Goal: Communication & Community: Participate in discussion

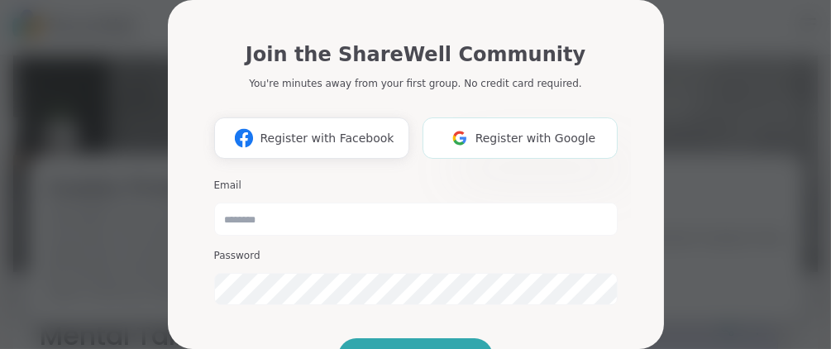
click at [490, 134] on span "Register with Google" at bounding box center [536, 138] width 121 height 17
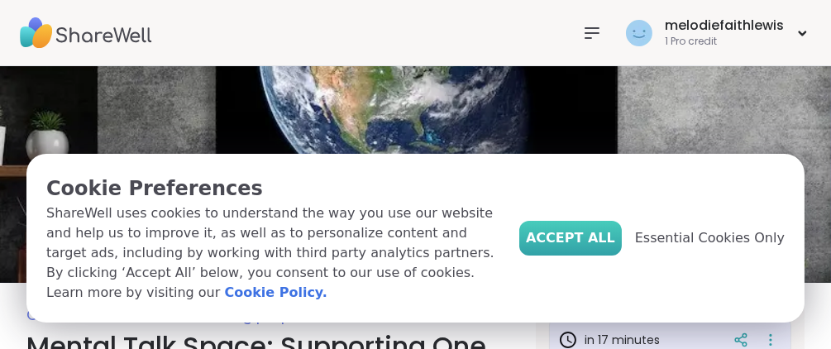
click at [615, 248] on span "Accept All" at bounding box center [570, 238] width 89 height 20
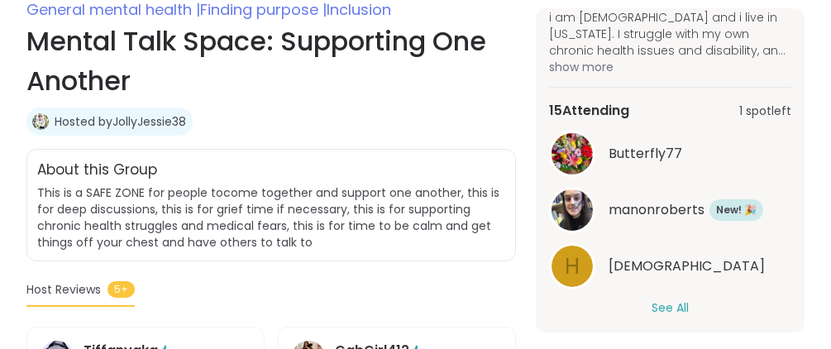
scroll to position [341, 0]
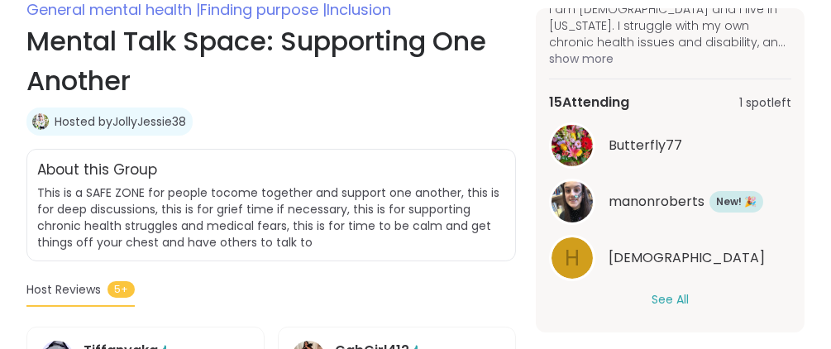
click at [668, 293] on button "See All" at bounding box center [670, 299] width 37 height 17
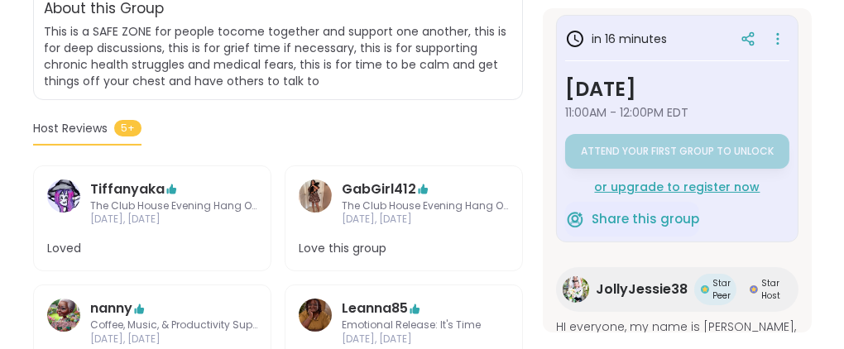
scroll to position [0, 0]
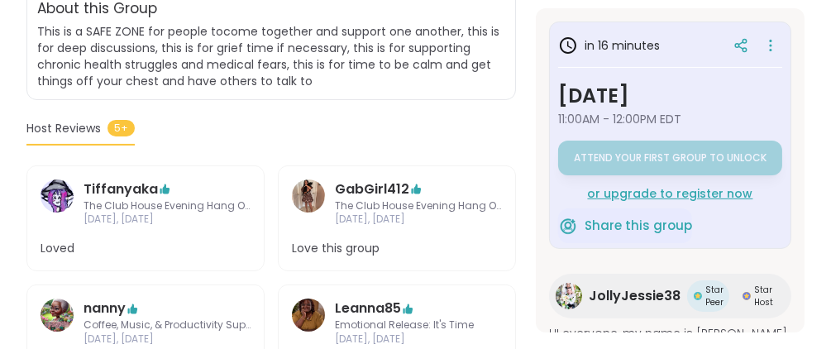
click at [634, 189] on div "or upgrade to register now" at bounding box center [670, 193] width 224 height 17
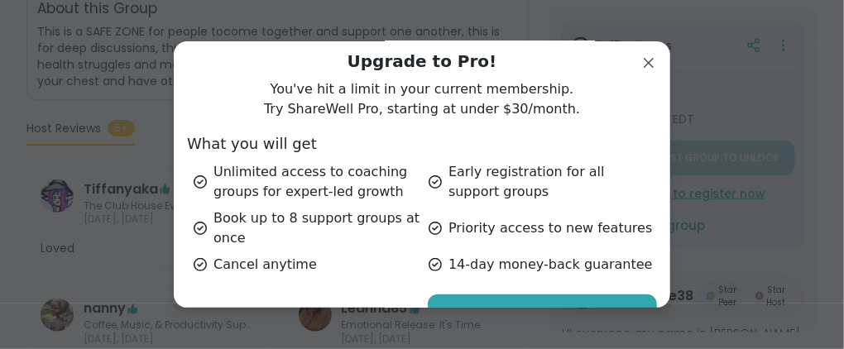
scroll to position [95, 0]
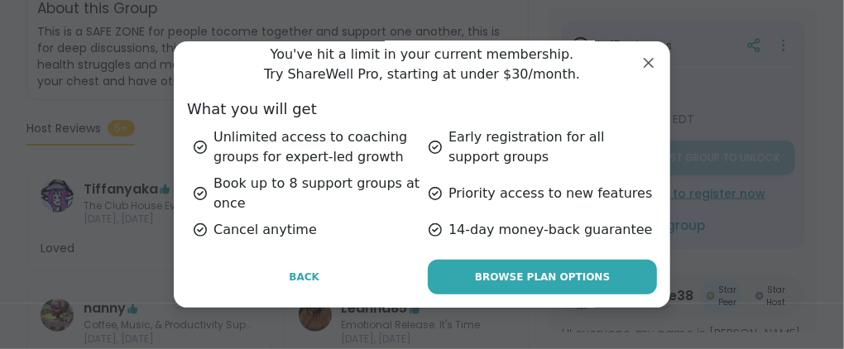
click at [572, 274] on span "Browse Plan Options" at bounding box center [542, 277] width 135 height 15
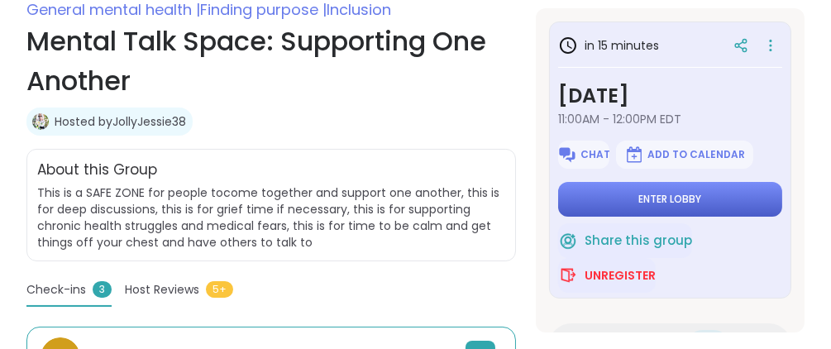
click at [695, 193] on span "Enter lobby" at bounding box center [670, 199] width 63 height 13
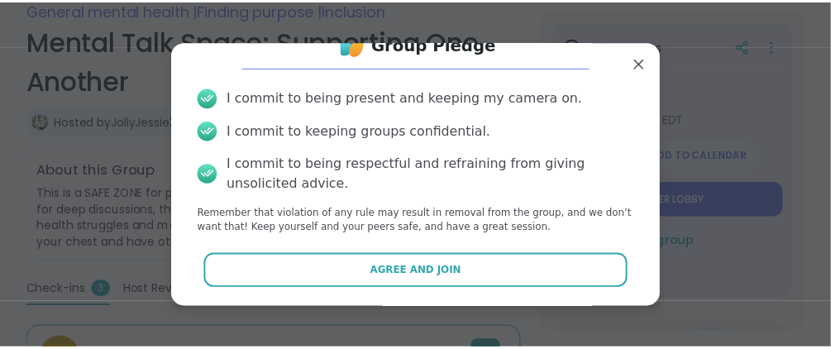
scroll to position [35, 0]
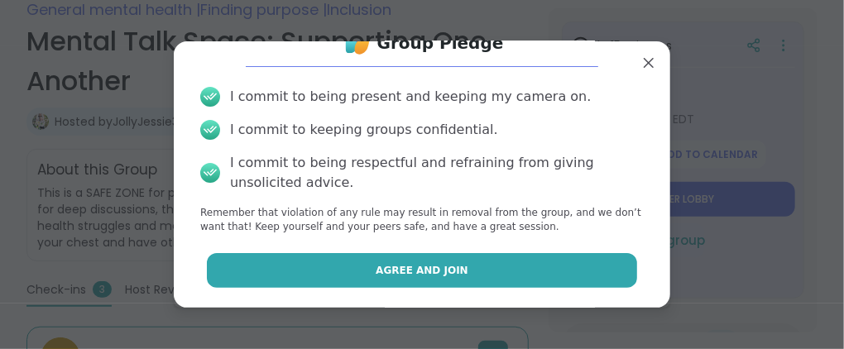
click at [488, 261] on button "Agree and Join" at bounding box center [422, 270] width 431 height 35
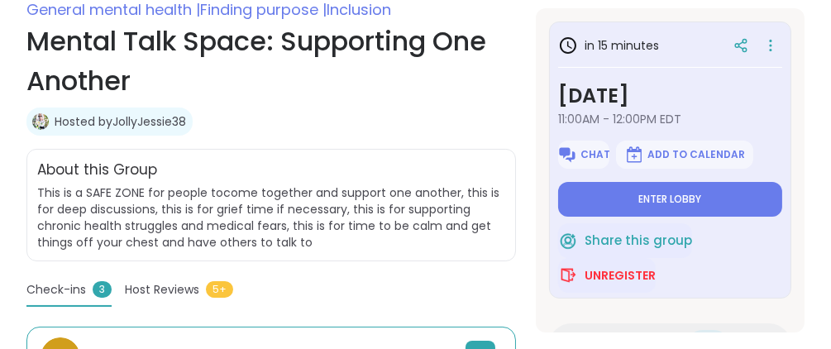
type textarea "*"
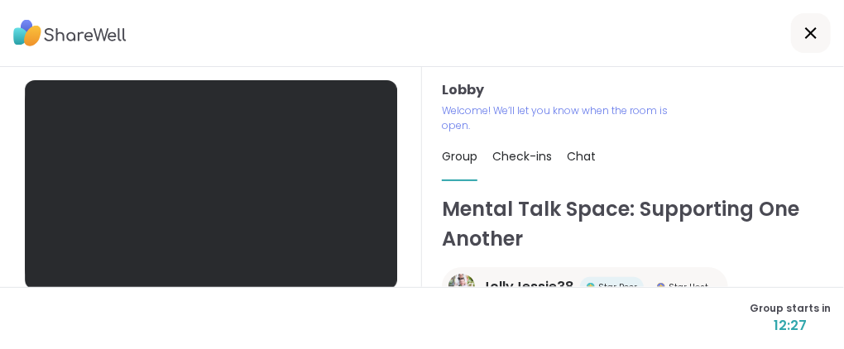
click at [577, 155] on span "Chat" at bounding box center [581, 156] width 29 height 17
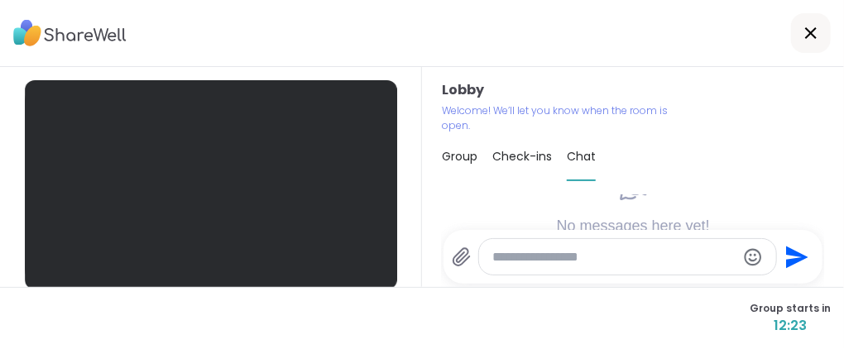
click at [455, 152] on span "Group" at bounding box center [460, 156] width 36 height 17
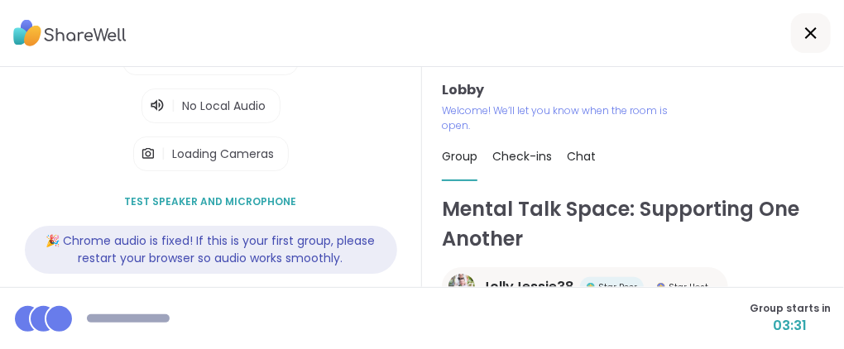
scroll to position [280, 0]
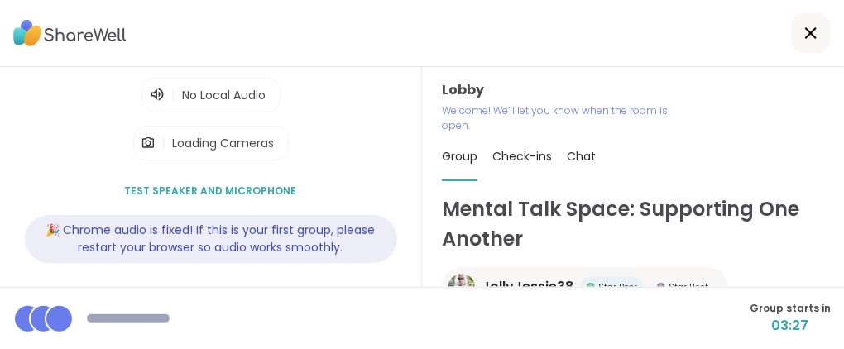
click at [107, 64] on div at bounding box center [422, 33] width 844 height 67
click at [97, 84] on div "Lobby | Loading Microphones | No Local Audio | Loading Cameras Test speaker and…" at bounding box center [211, 42] width 372 height 482
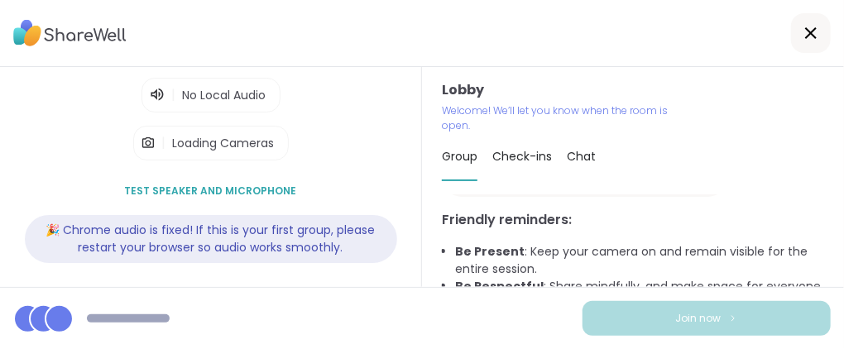
scroll to position [170, 0]
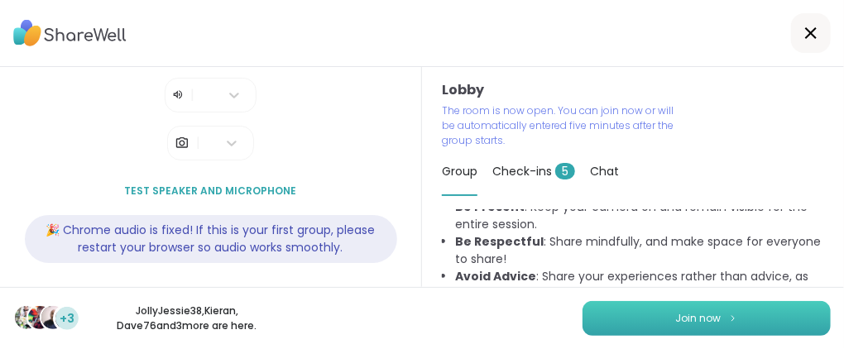
click at [692, 316] on span "Join now" at bounding box center [698, 318] width 45 height 15
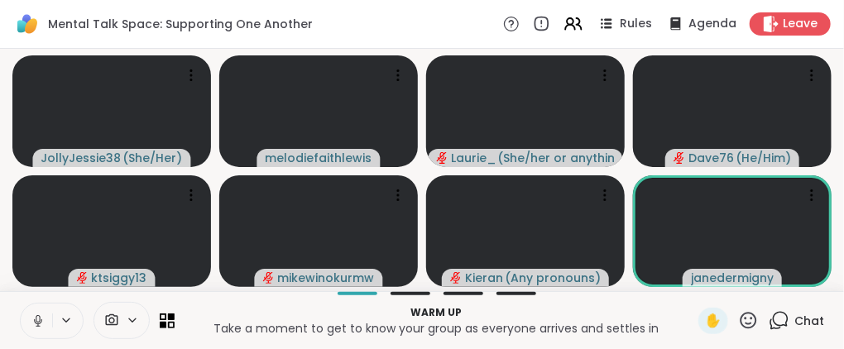
click at [36, 317] on icon at bounding box center [38, 321] width 15 height 15
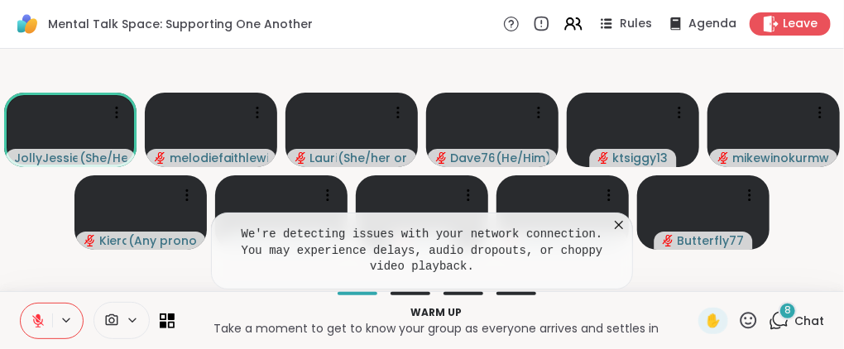
click at [621, 226] on icon at bounding box center [619, 225] width 17 height 17
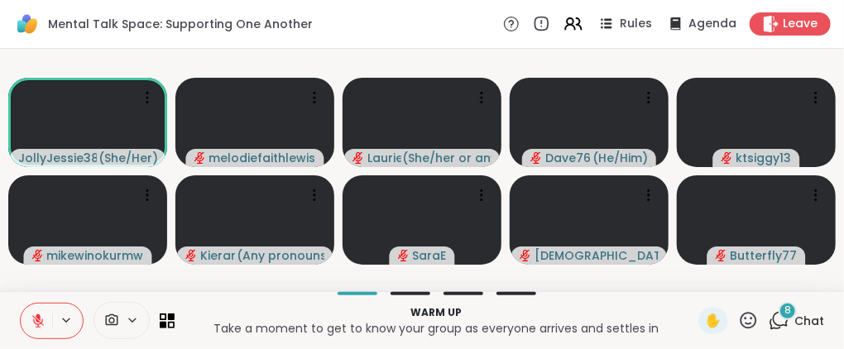
click at [769, 320] on icon at bounding box center [779, 320] width 21 height 21
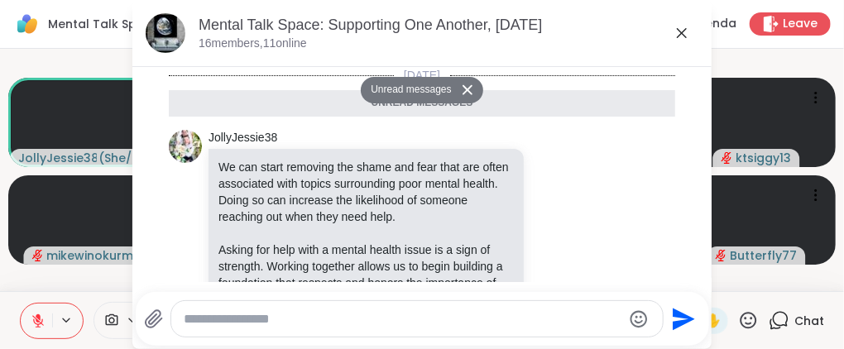
scroll to position [1107, 0]
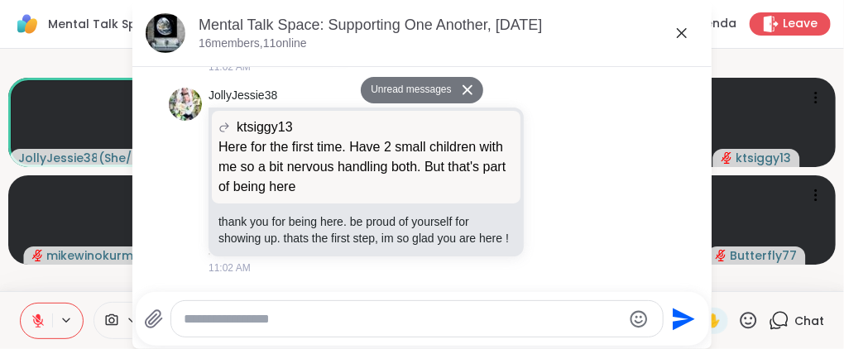
click at [769, 320] on icon at bounding box center [779, 320] width 21 height 21
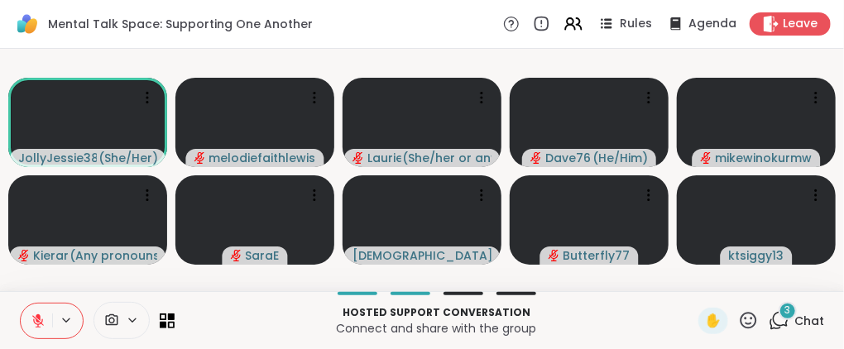
click at [41, 322] on icon at bounding box center [38, 321] width 12 height 12
click at [66, 322] on icon at bounding box center [66, 319] width 7 height 3
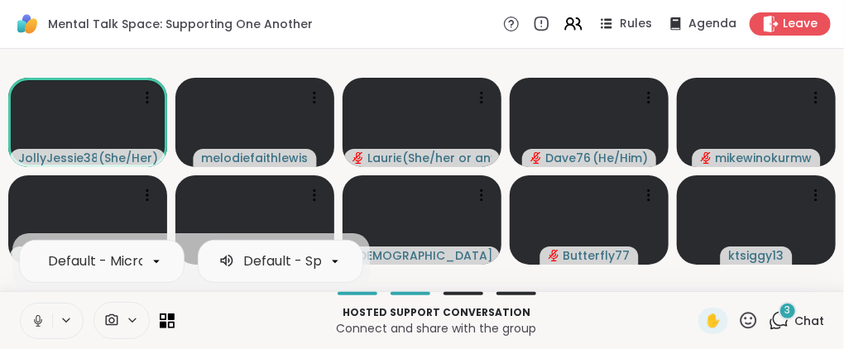
click at [38, 318] on icon at bounding box center [38, 321] width 15 height 15
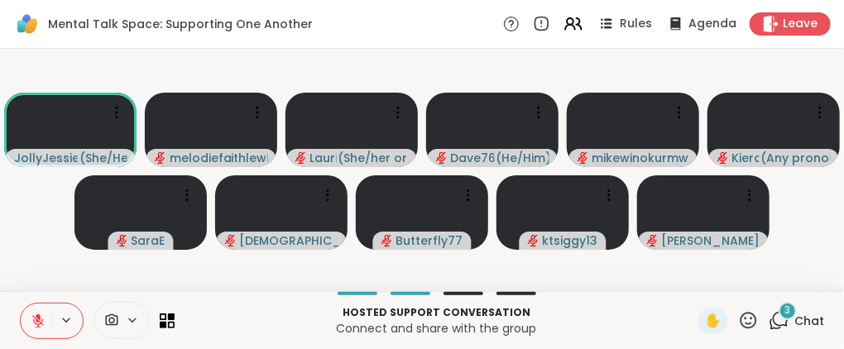
click at [778, 316] on div "3" at bounding box center [787, 311] width 18 height 18
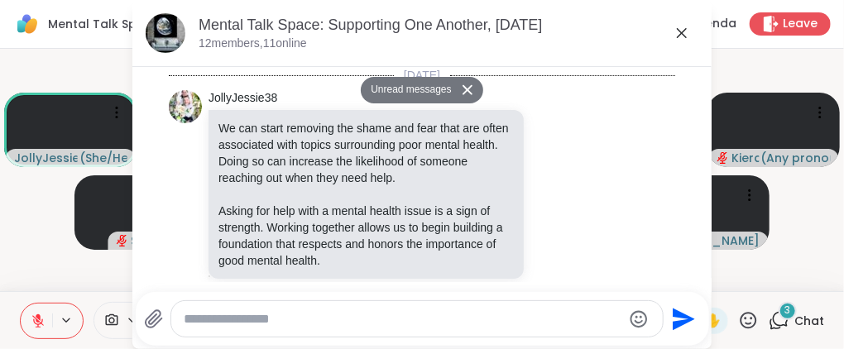
scroll to position [1618, 0]
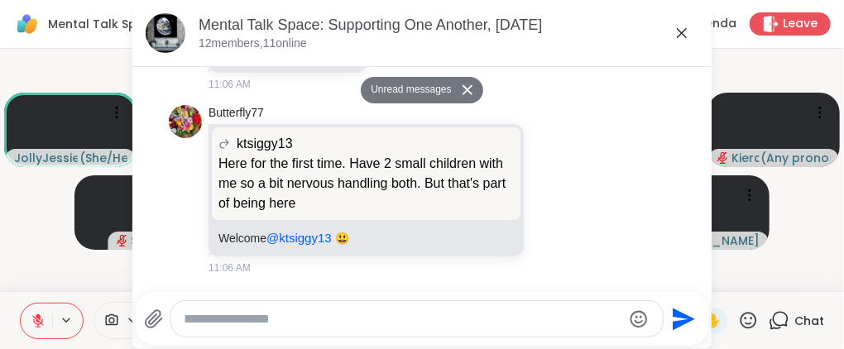
click at [772, 316] on icon at bounding box center [779, 320] width 21 height 21
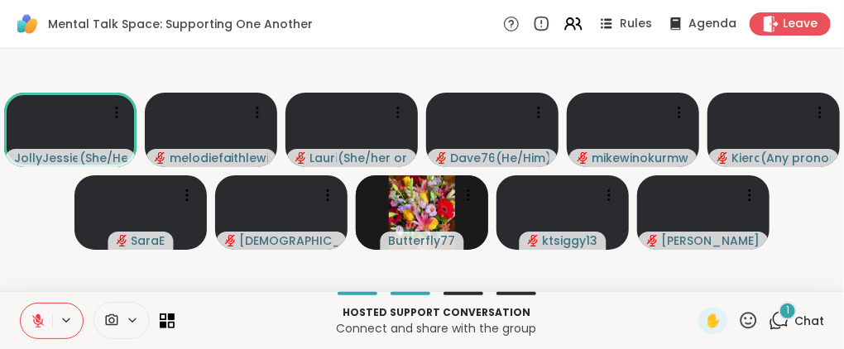
click at [778, 314] on div "1" at bounding box center [787, 311] width 18 height 18
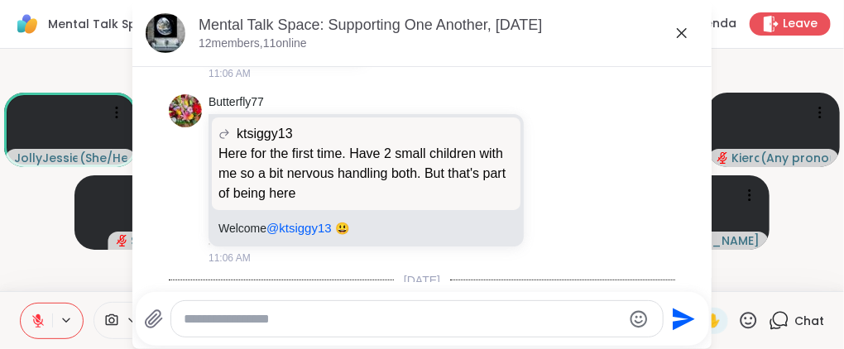
scroll to position [1745, 0]
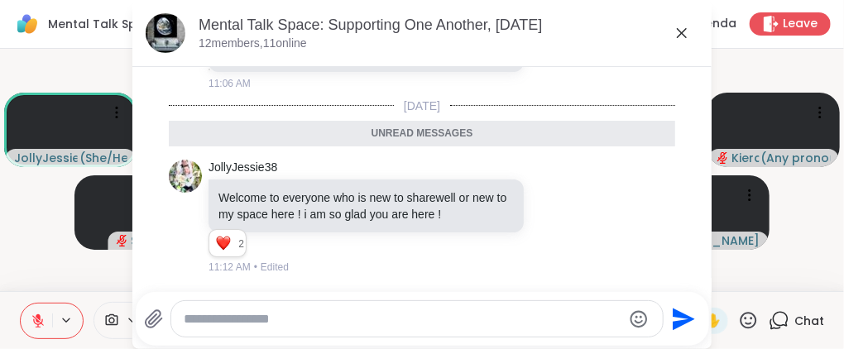
click at [247, 318] on textarea "Type your message" at bounding box center [403, 319] width 438 height 17
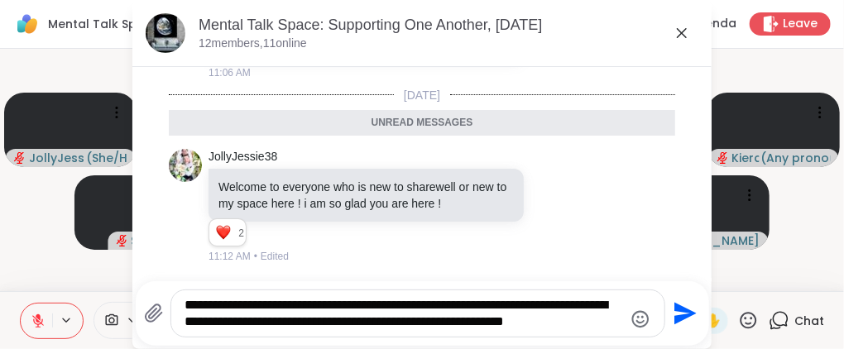
scroll to position [0, 0]
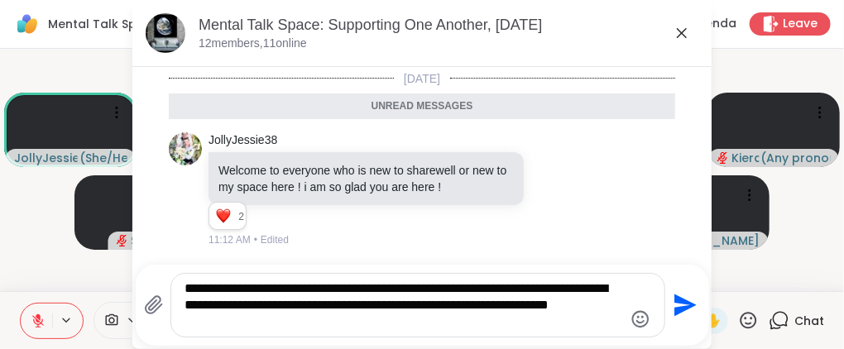
type textarea "**********"
click at [678, 297] on icon "Send" at bounding box center [683, 305] width 26 height 26
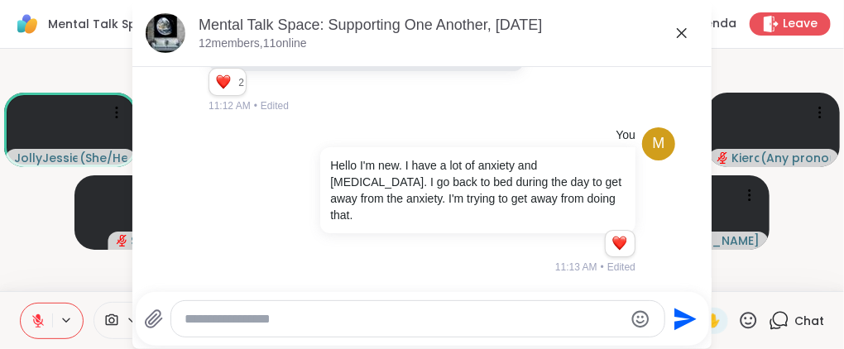
scroll to position [1851, 0]
click at [679, 33] on icon at bounding box center [682, 33] width 20 height 20
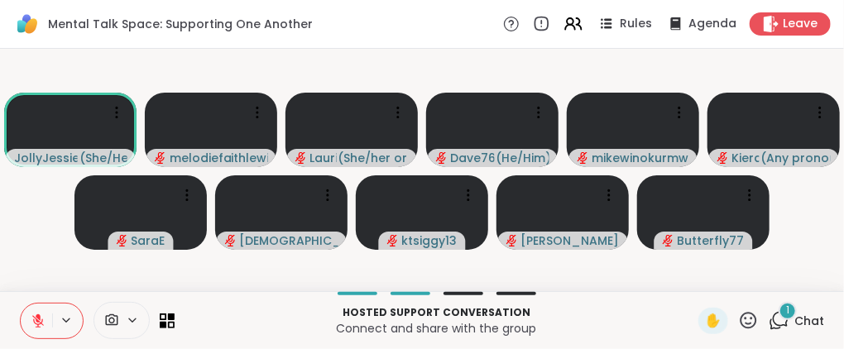
click at [778, 316] on div "1" at bounding box center [787, 311] width 18 height 18
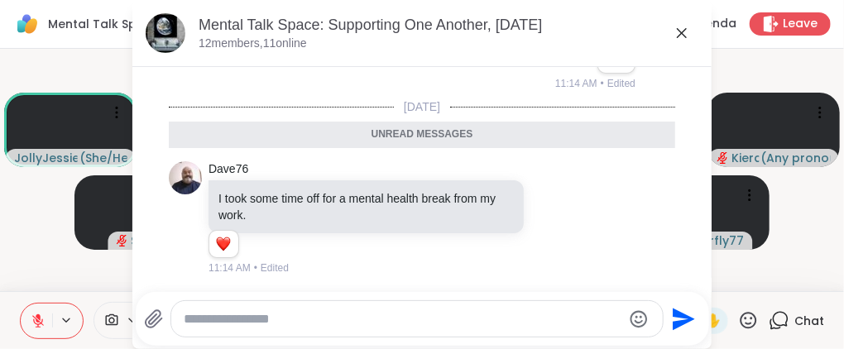
scroll to position [2018, 0]
click at [550, 220] on icon at bounding box center [552, 219] width 5 height 2
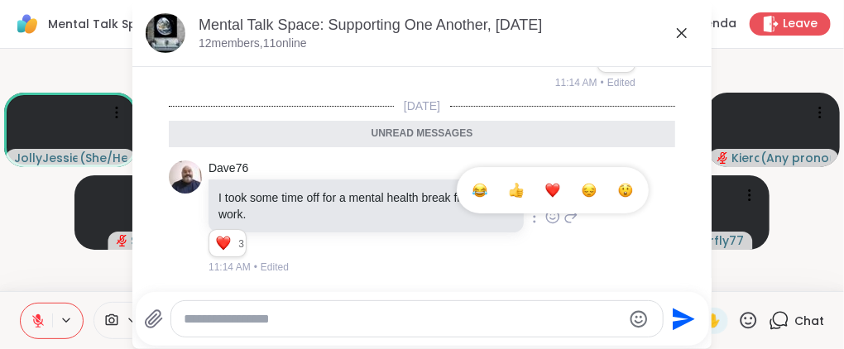
click at [545, 189] on div "Select Reaction: Heart" at bounding box center [552, 190] width 15 height 15
click at [672, 31] on icon at bounding box center [682, 33] width 20 height 20
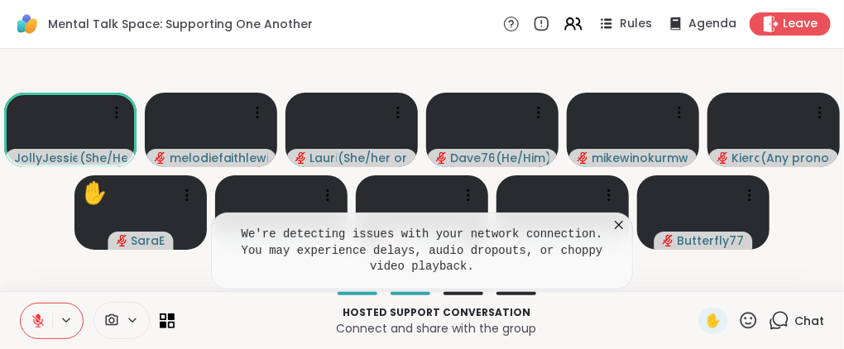
click at [623, 223] on icon at bounding box center [619, 225] width 8 height 8
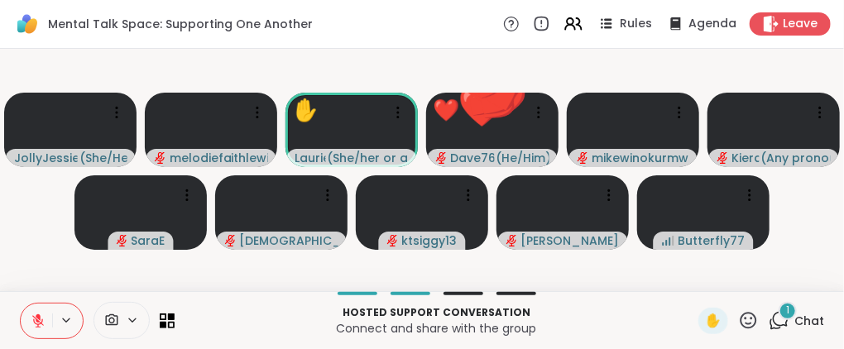
click at [778, 318] on div "1" at bounding box center [787, 311] width 18 height 18
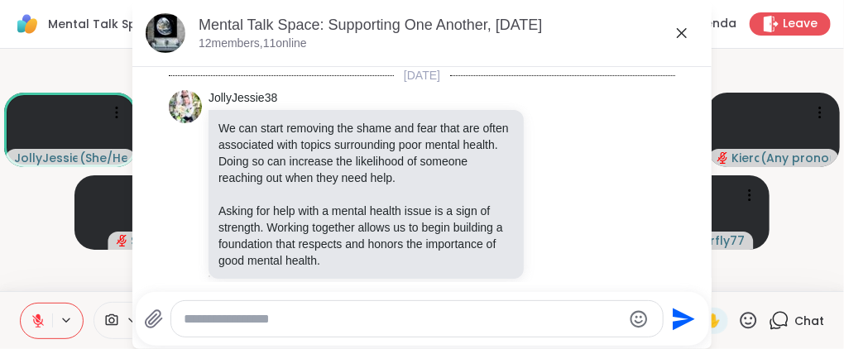
scroll to position [2162, 0]
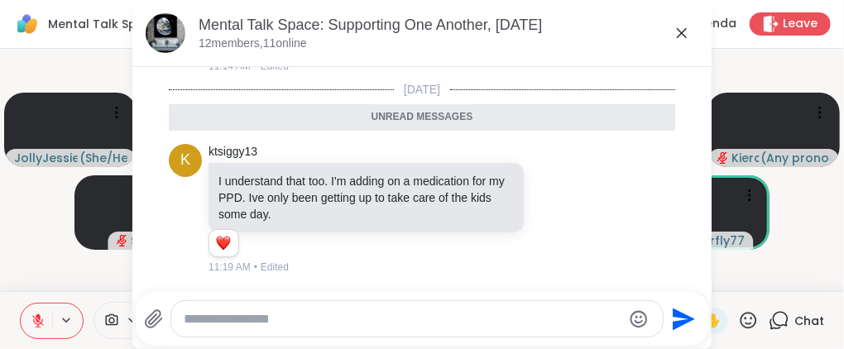
click at [769, 322] on icon at bounding box center [779, 320] width 21 height 21
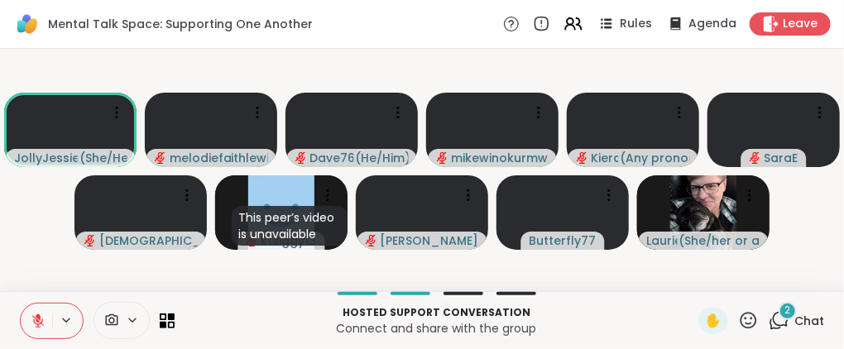
click at [772, 322] on icon at bounding box center [779, 320] width 21 height 21
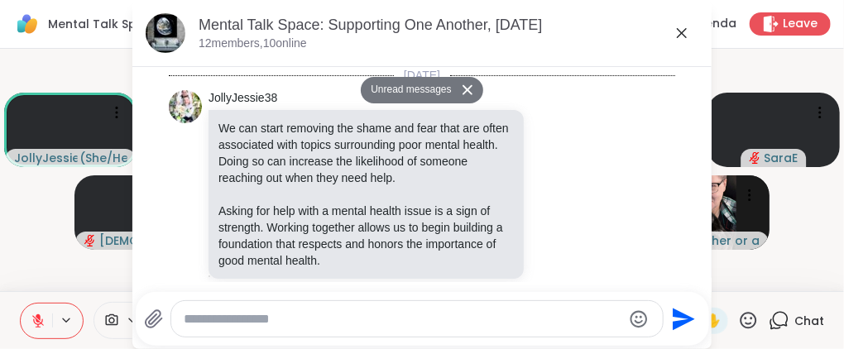
scroll to position [2943, 0]
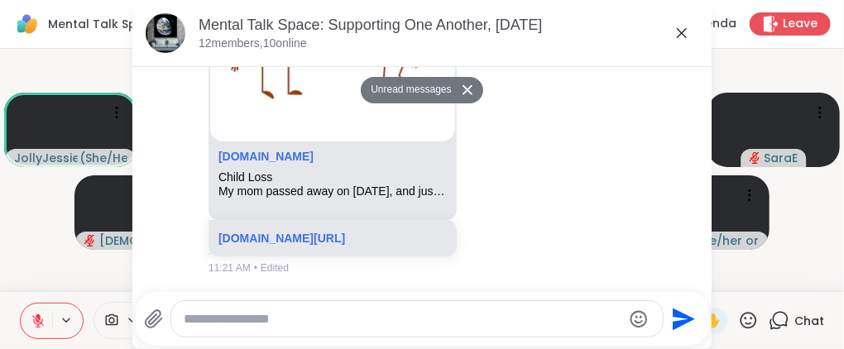
click at [769, 319] on icon at bounding box center [779, 320] width 21 height 21
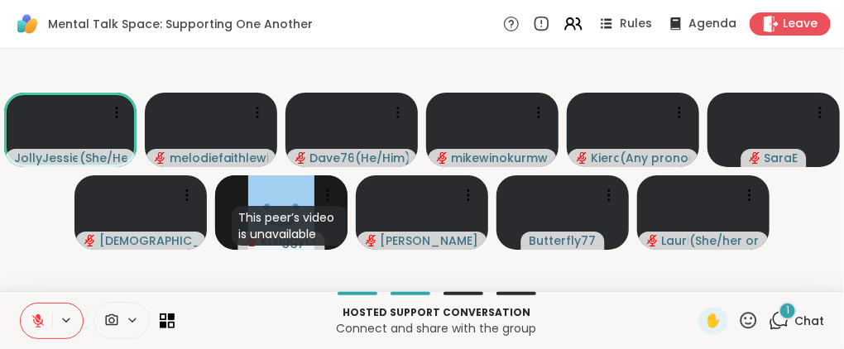
click at [769, 321] on icon at bounding box center [779, 320] width 21 height 21
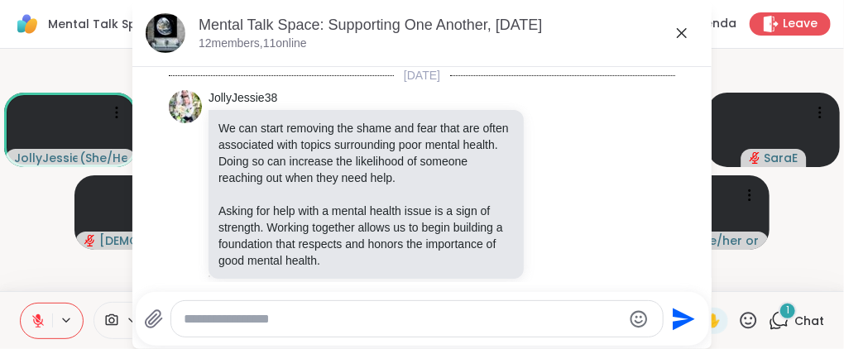
scroll to position [3088, 0]
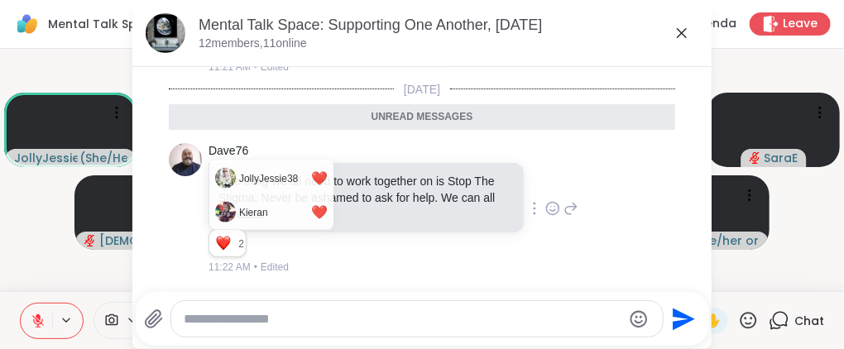
click at [219, 247] on div "Reactions: love" at bounding box center [223, 243] width 15 height 15
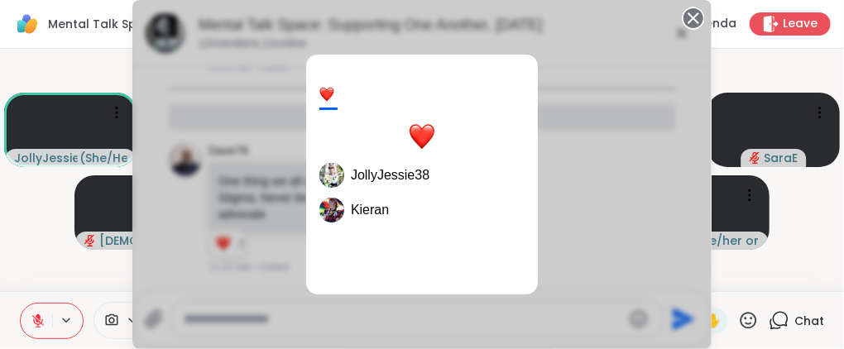
click at [799, 322] on span "Chat" at bounding box center [809, 321] width 30 height 17
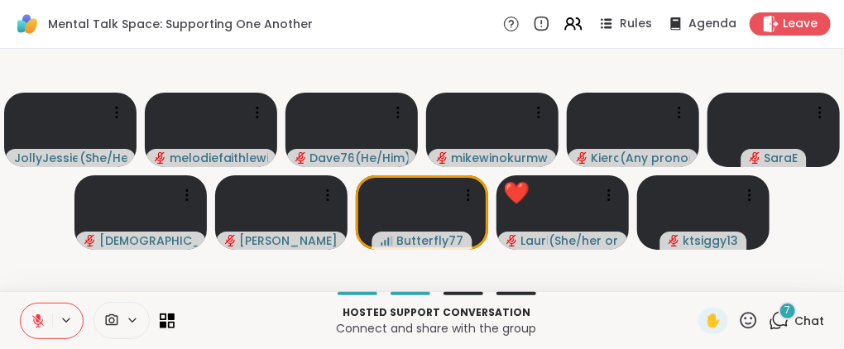
click at [779, 313] on div "7" at bounding box center [787, 311] width 18 height 18
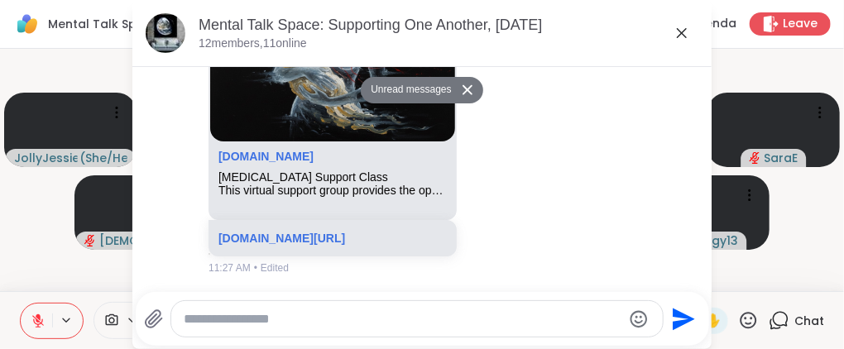
scroll to position [4747, 0]
click at [794, 314] on span "Chat" at bounding box center [809, 321] width 30 height 17
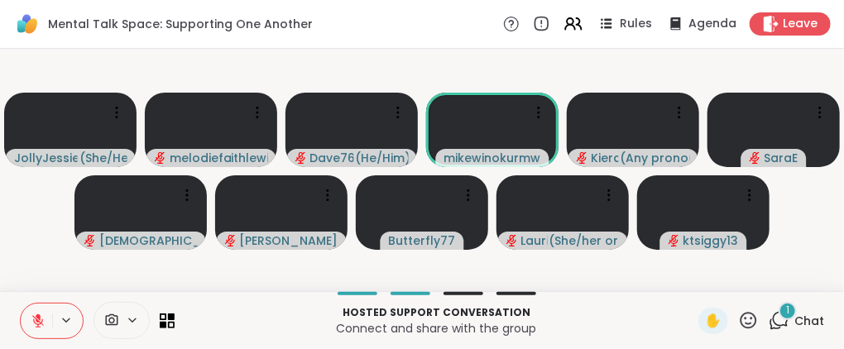
click at [779, 317] on div "1" at bounding box center [787, 311] width 18 height 18
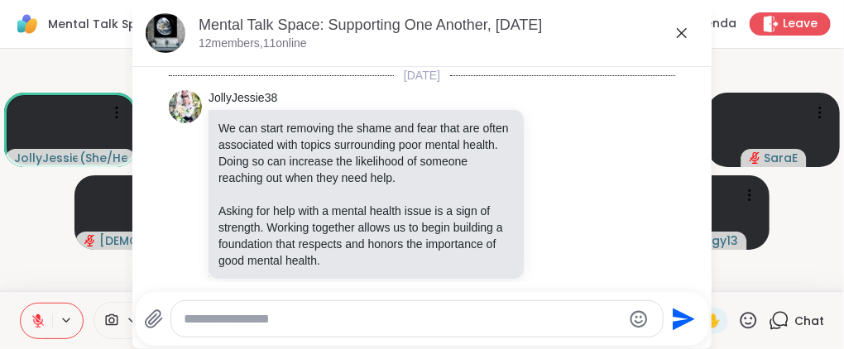
scroll to position [4858, 0]
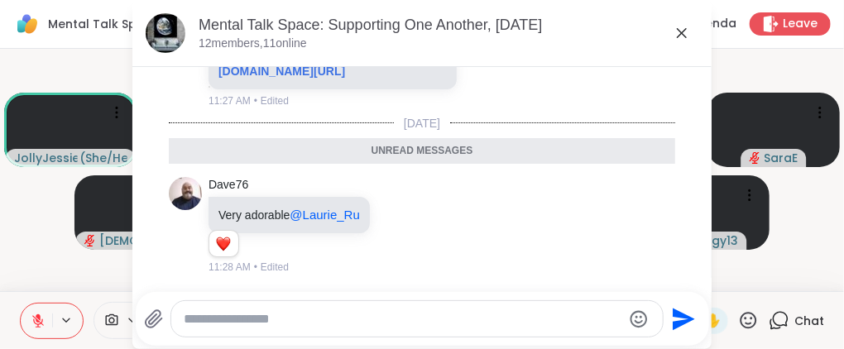
click at [779, 314] on div "Chat" at bounding box center [796, 321] width 55 height 26
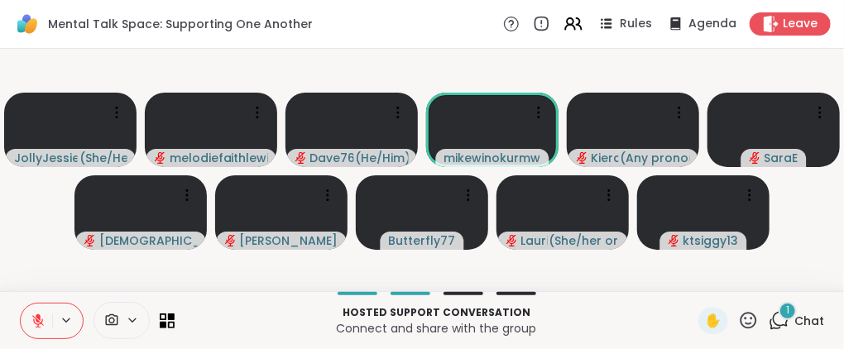
click at [778, 312] on div "1" at bounding box center [787, 311] width 18 height 18
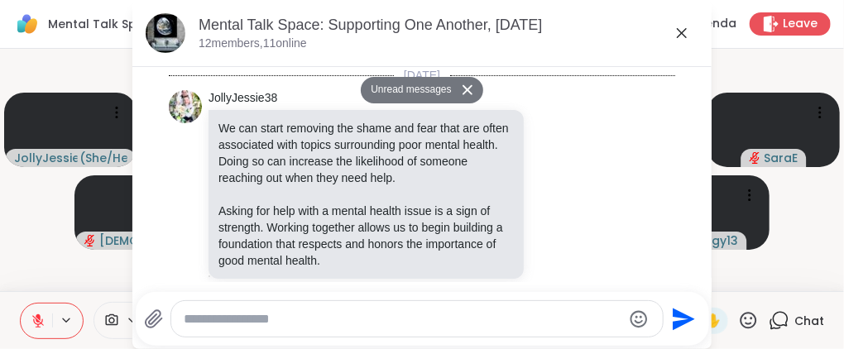
scroll to position [5249, 0]
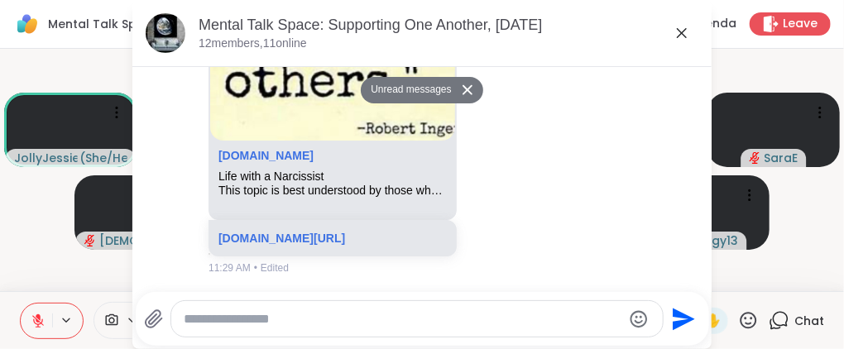
click at [769, 308] on div "Chat" at bounding box center [796, 321] width 55 height 26
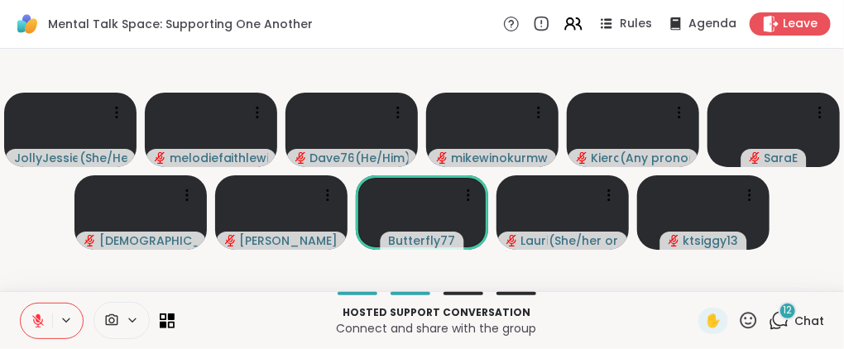
click at [783, 315] on span "12" at bounding box center [787, 311] width 9 height 14
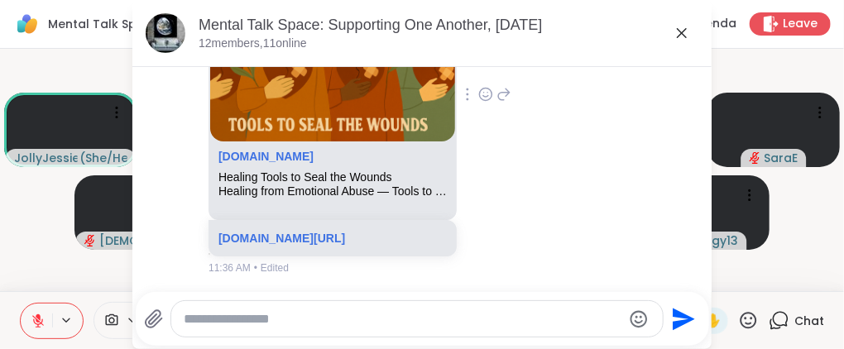
scroll to position [9712, 0]
click at [778, 319] on icon at bounding box center [779, 320] width 21 height 21
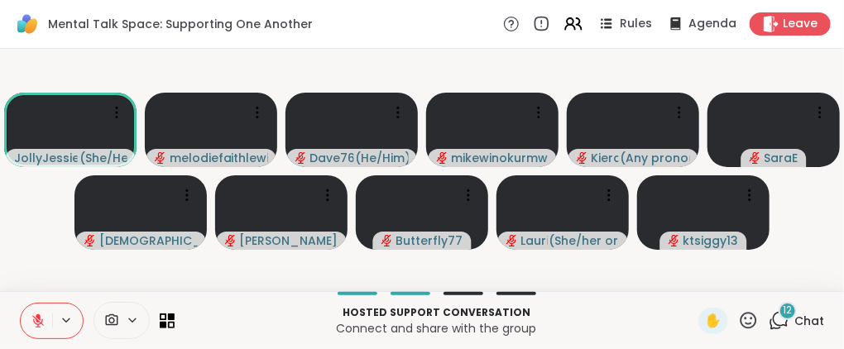
click at [769, 319] on icon at bounding box center [779, 320] width 21 height 21
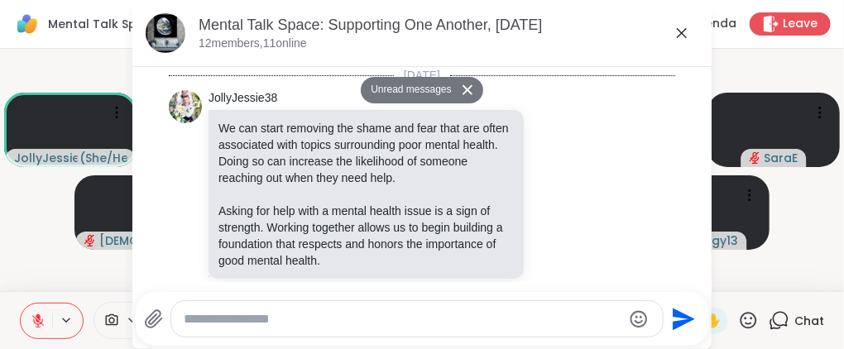
scroll to position [13190, 0]
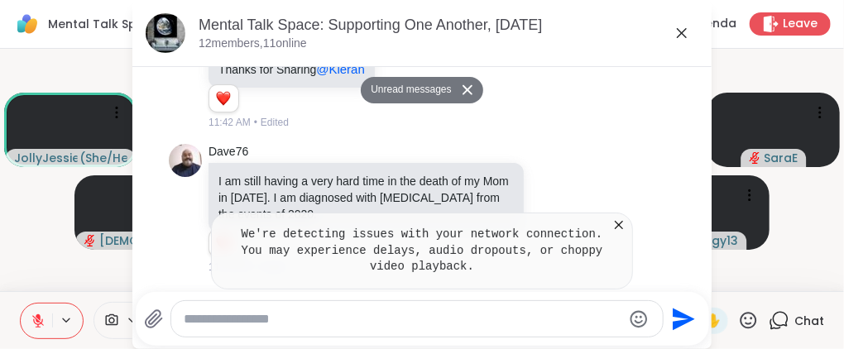
click at [620, 228] on icon at bounding box center [619, 225] width 17 height 17
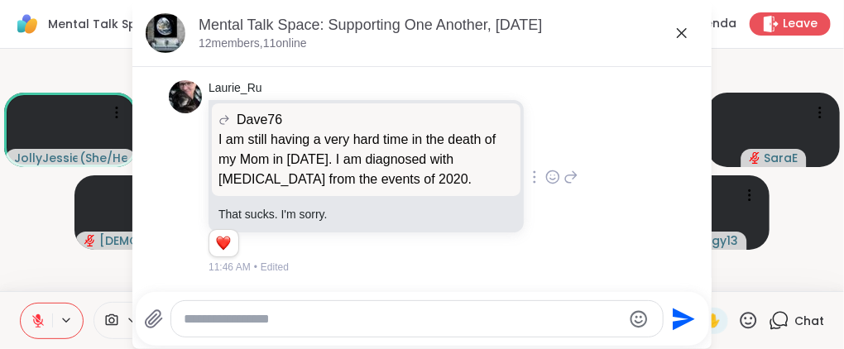
scroll to position [13359, 0]
click at [551, 175] on icon at bounding box center [551, 175] width 0 height 0
click at [545, 151] on div "Select Reaction: Heart" at bounding box center [552, 150] width 15 height 15
click at [794, 318] on span "Chat" at bounding box center [809, 321] width 30 height 17
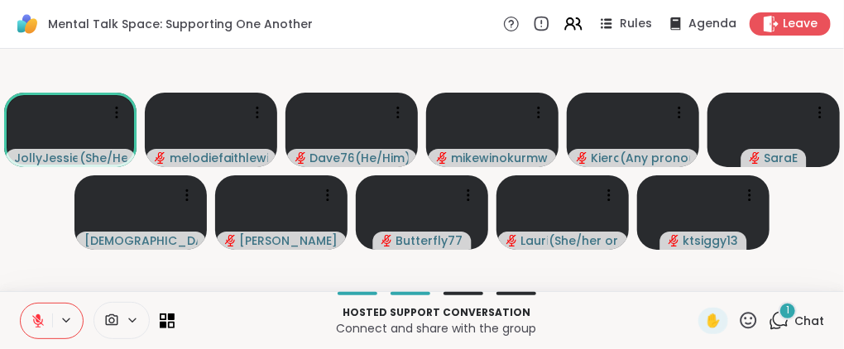
click at [769, 319] on icon at bounding box center [779, 320] width 21 height 21
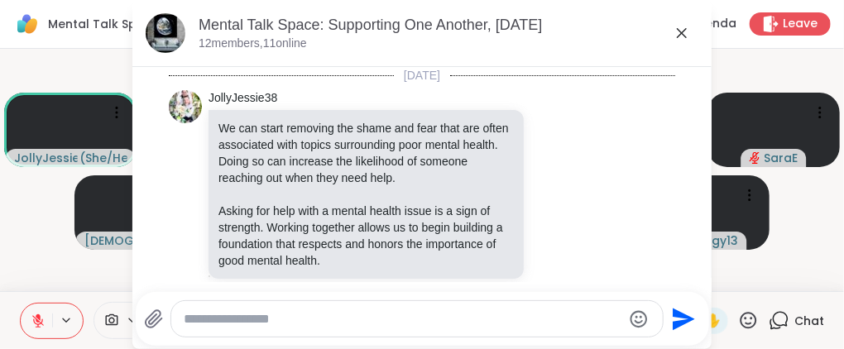
scroll to position [13485, 0]
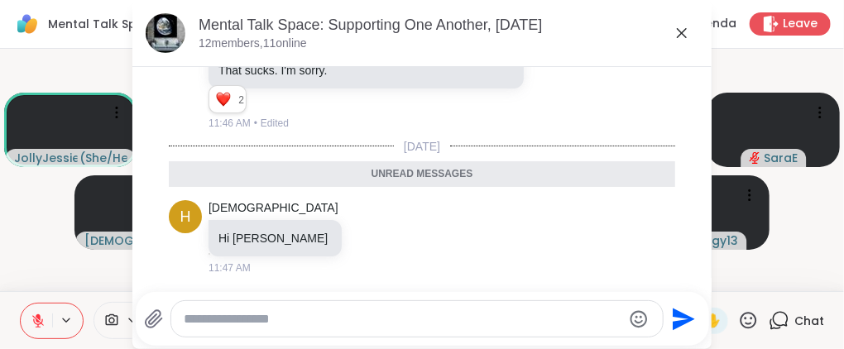
click at [769, 317] on icon at bounding box center [779, 320] width 21 height 21
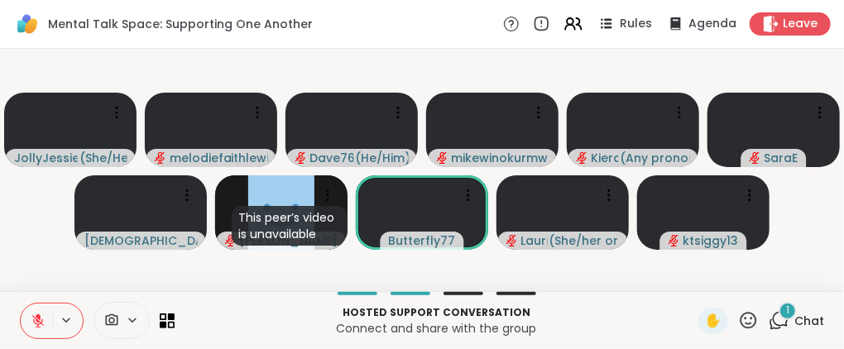
click at [778, 316] on div "1" at bounding box center [787, 311] width 18 height 18
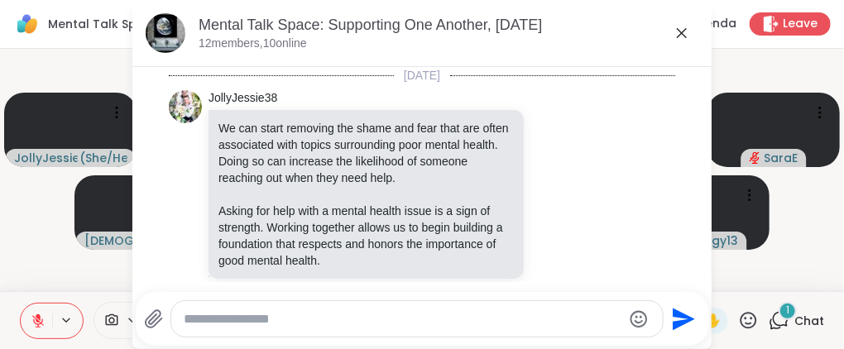
scroll to position [13573, 0]
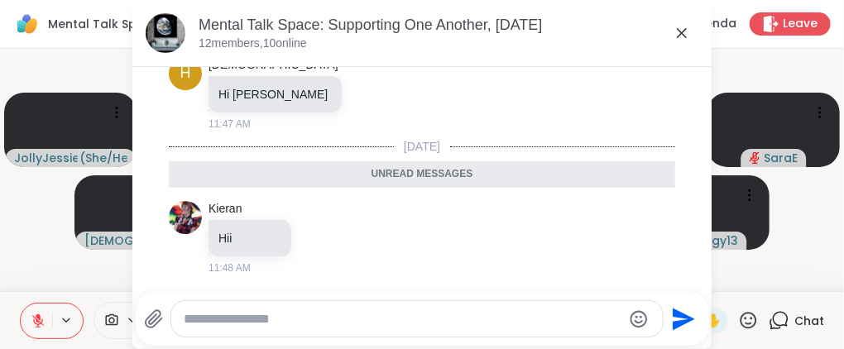
drag, startPoint x: 571, startPoint y: 21, endPoint x: 593, endPoint y: 33, distance: 25.6
click at [593, 33] on div "Mental Talk Space: Supporting One Another, [DATE]" at bounding box center [449, 25] width 500 height 21
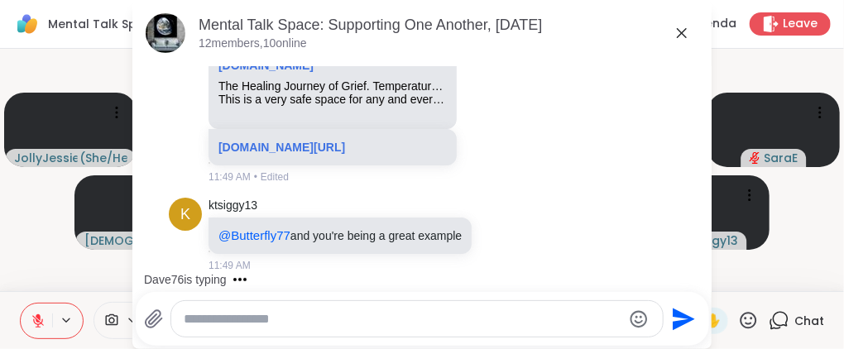
scroll to position [14187, 0]
click at [672, 36] on icon at bounding box center [682, 33] width 20 height 20
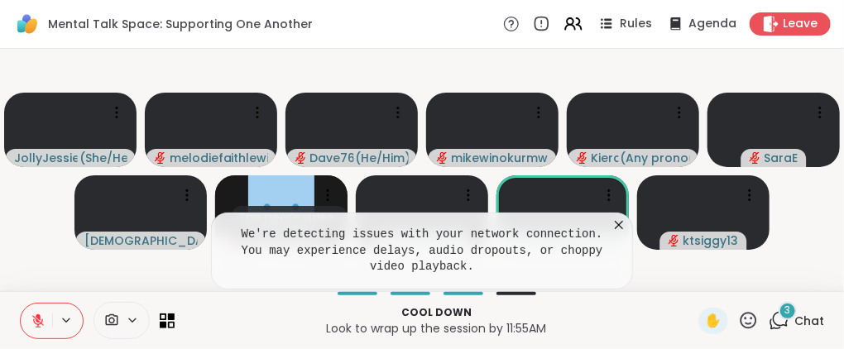
click at [624, 222] on icon at bounding box center [619, 225] width 17 height 17
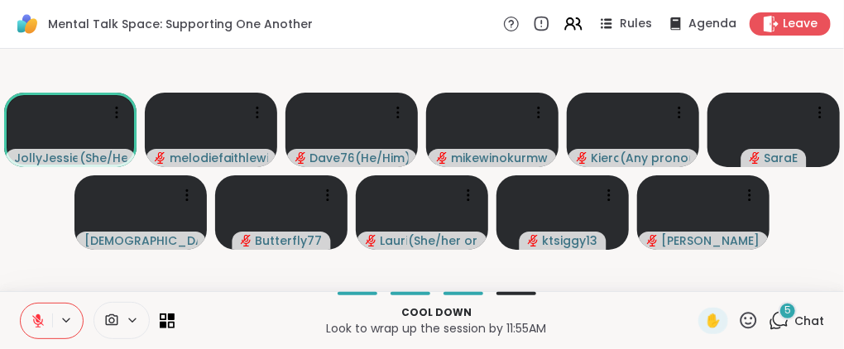
click at [769, 317] on icon at bounding box center [779, 320] width 21 height 21
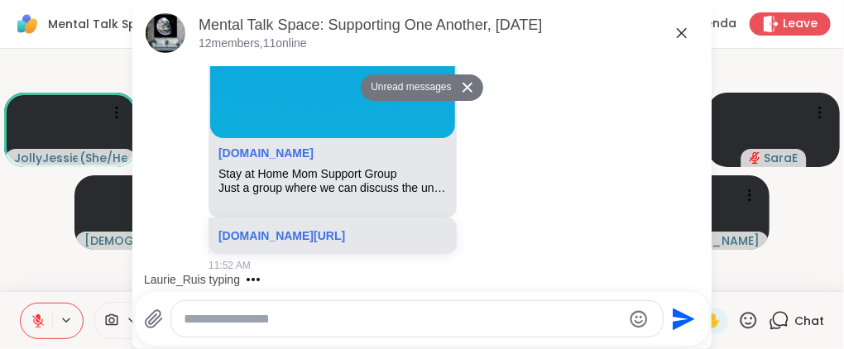
scroll to position [0, 0]
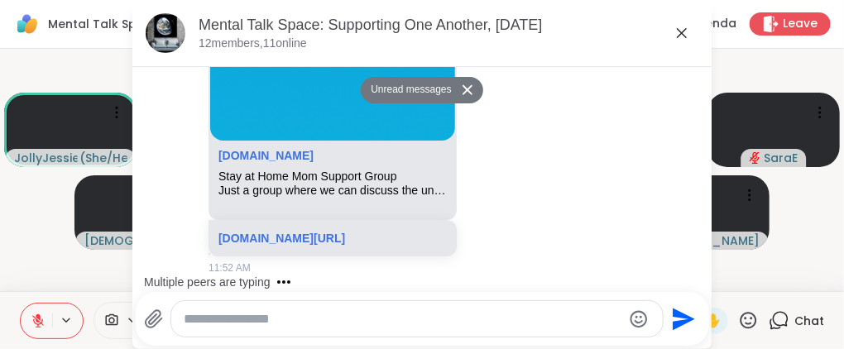
click at [769, 323] on icon at bounding box center [779, 320] width 21 height 21
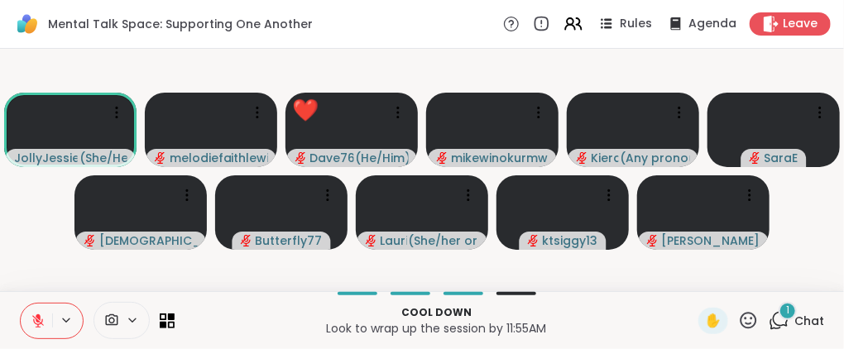
click at [769, 313] on icon at bounding box center [779, 320] width 21 height 21
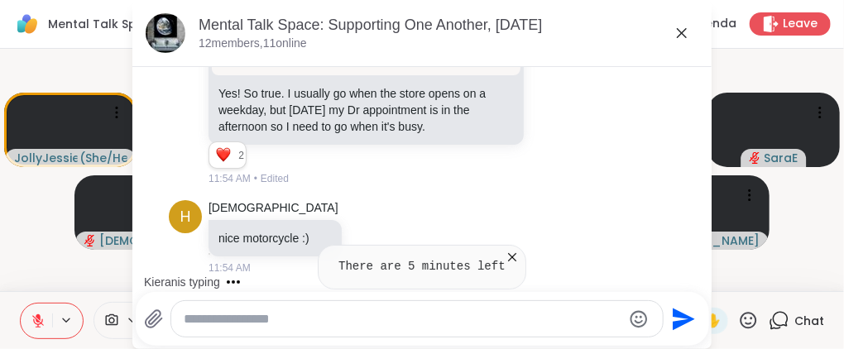
scroll to position [15575, 0]
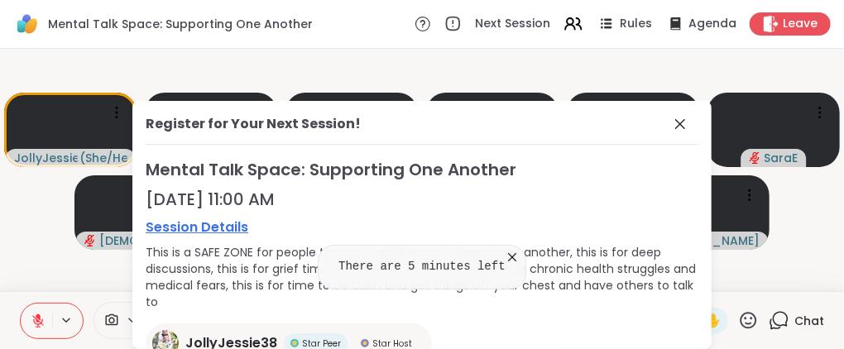
drag, startPoint x: 687, startPoint y: 255, endPoint x: 691, endPoint y: 277, distance: 22.6
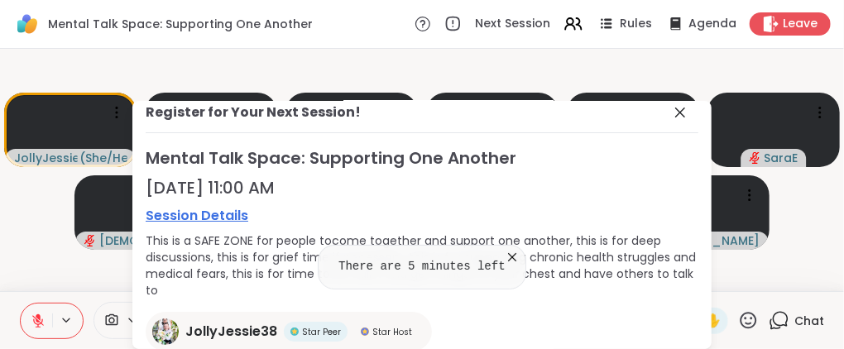
scroll to position [0, 0]
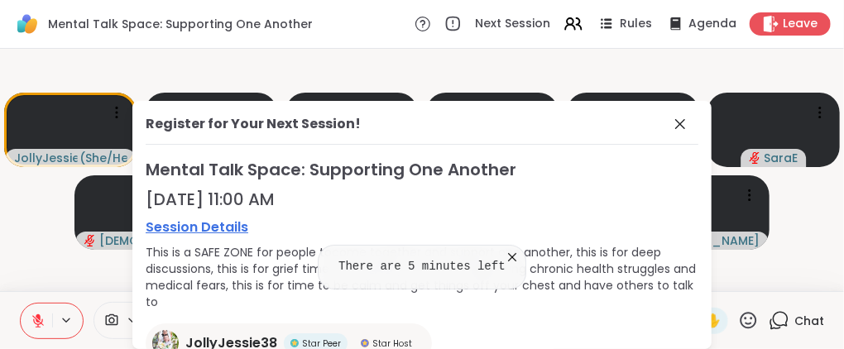
click at [769, 309] on div "Chat" at bounding box center [796, 321] width 55 height 26
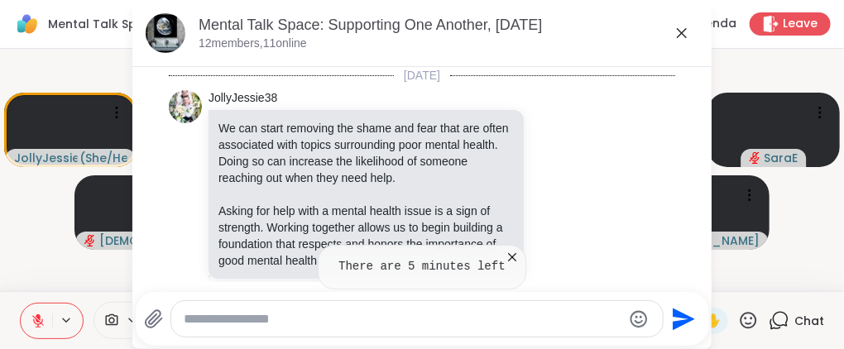
scroll to position [15559, 0]
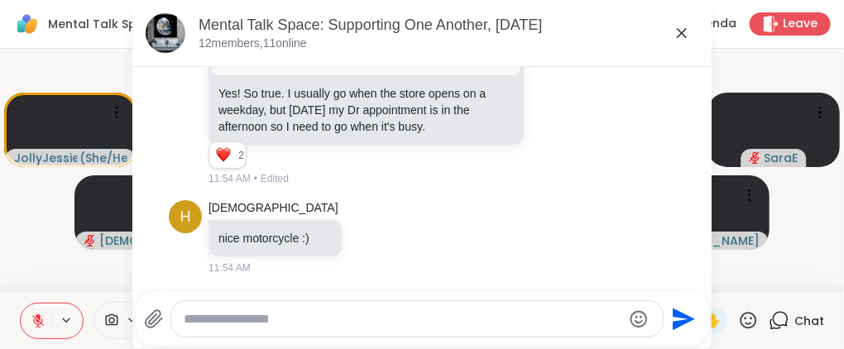
click at [769, 313] on div "Chat" at bounding box center [796, 321] width 55 height 26
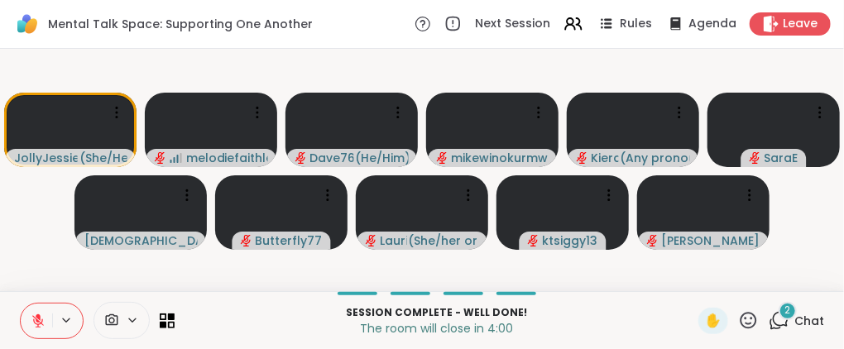
click at [785, 309] on span "2" at bounding box center [788, 311] width 6 height 14
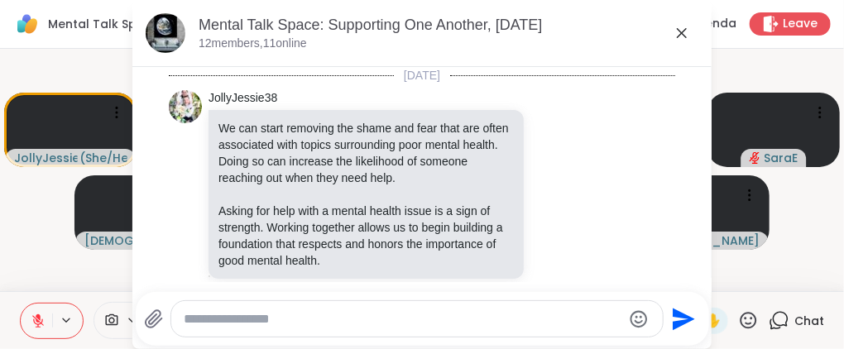
scroll to position [15814, 0]
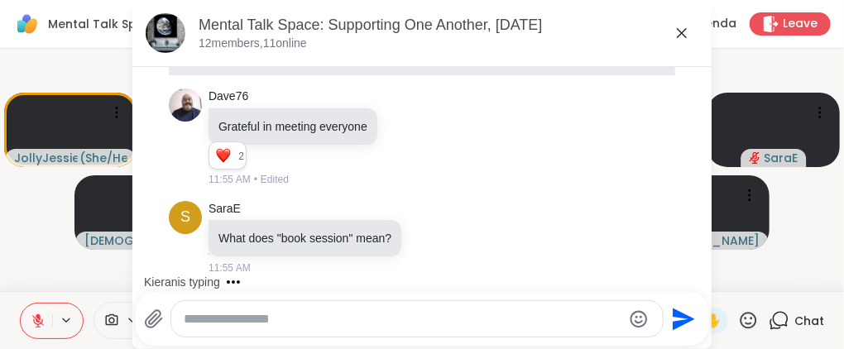
click at [512, 322] on textarea "Type your message" at bounding box center [403, 319] width 438 height 17
click at [803, 324] on span "Chat" at bounding box center [809, 321] width 30 height 17
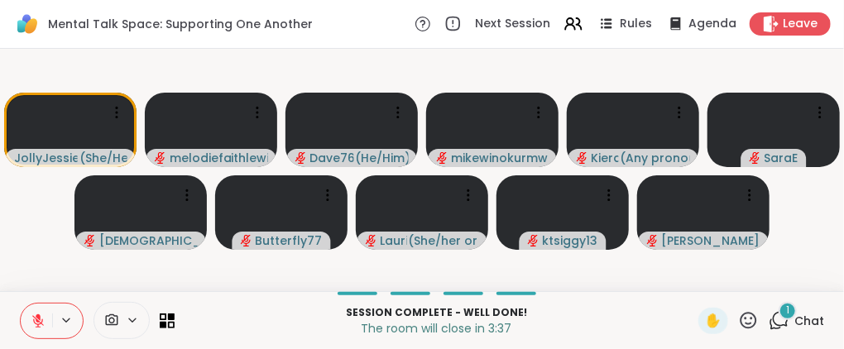
click at [794, 314] on span "Chat" at bounding box center [809, 321] width 30 height 17
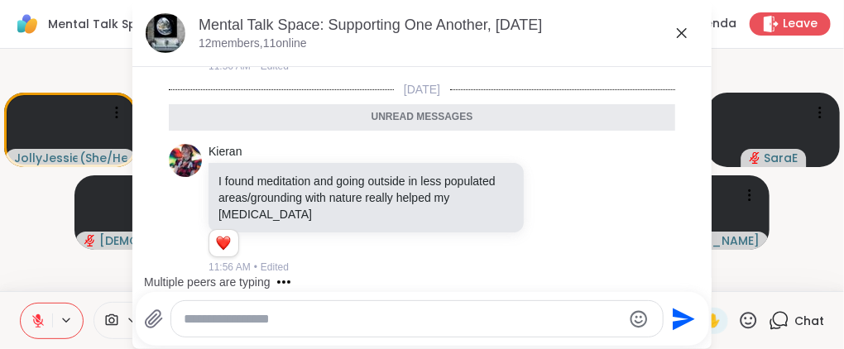
scroll to position [15982, 0]
click at [510, 319] on textarea "Type your message" at bounding box center [403, 319] width 438 height 17
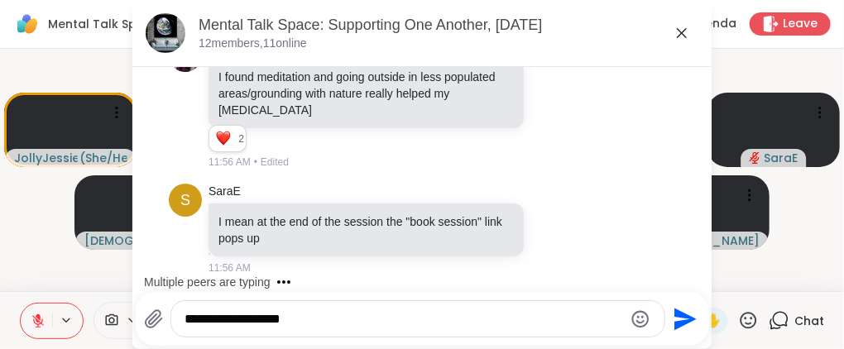
scroll to position [16046, 0]
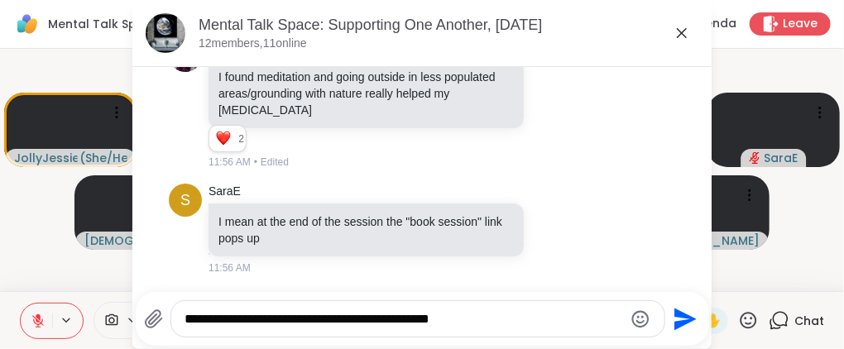
type textarea "**********"
click at [670, 317] on icon "Send" at bounding box center [683, 319] width 26 height 26
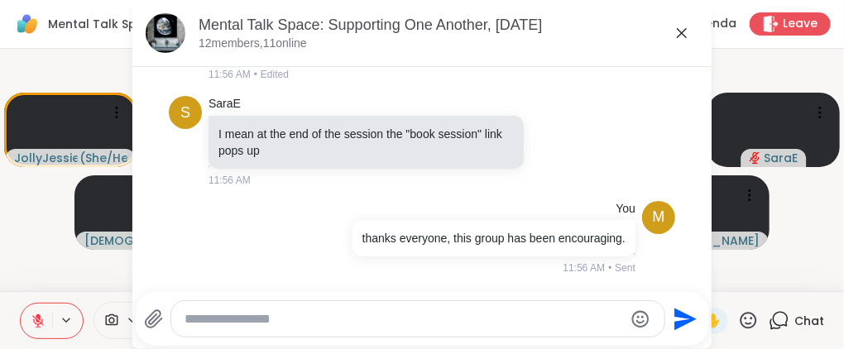
scroll to position [16158, 0]
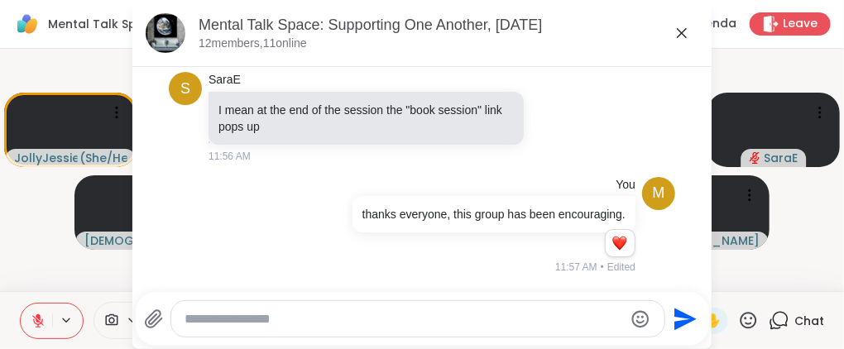
click at [678, 27] on icon at bounding box center [682, 33] width 20 height 20
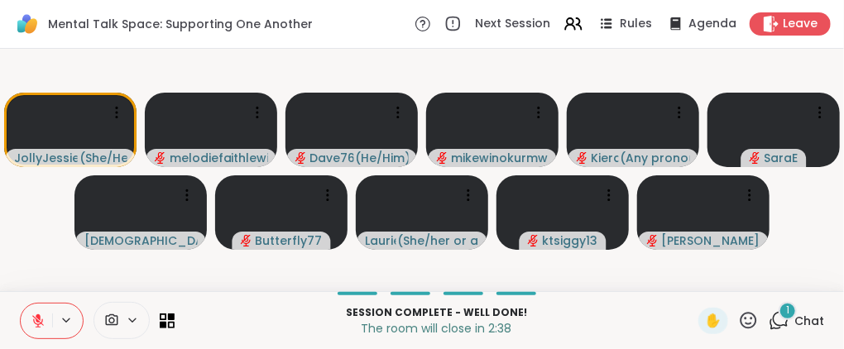
click at [780, 310] on div "1" at bounding box center [787, 311] width 18 height 18
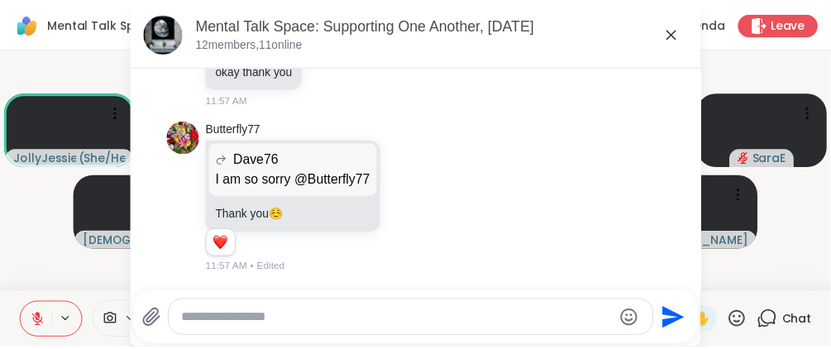
scroll to position [16573, 0]
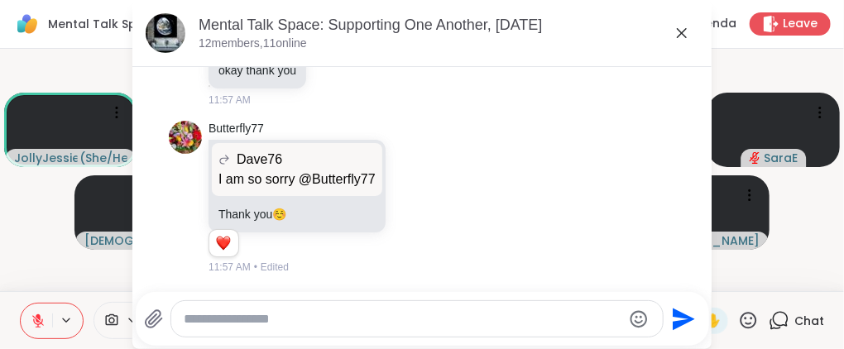
drag, startPoint x: 673, startPoint y: 26, endPoint x: 682, endPoint y: 36, distance: 13.5
click at [675, 31] on icon at bounding box center [682, 33] width 20 height 20
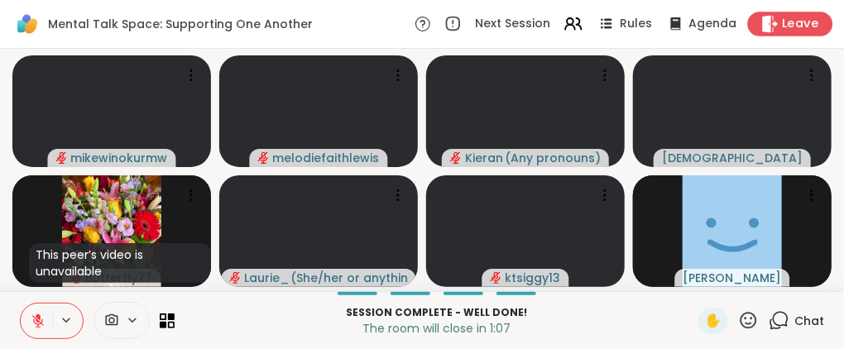
click at [788, 20] on span "Leave" at bounding box center [801, 24] width 36 height 17
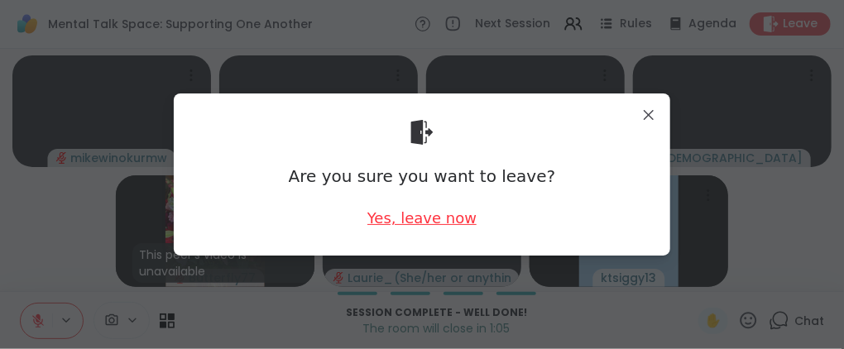
click at [425, 218] on div "Yes, leave now" at bounding box center [421, 218] width 109 height 21
